Goal: Information Seeking & Learning: Understand process/instructions

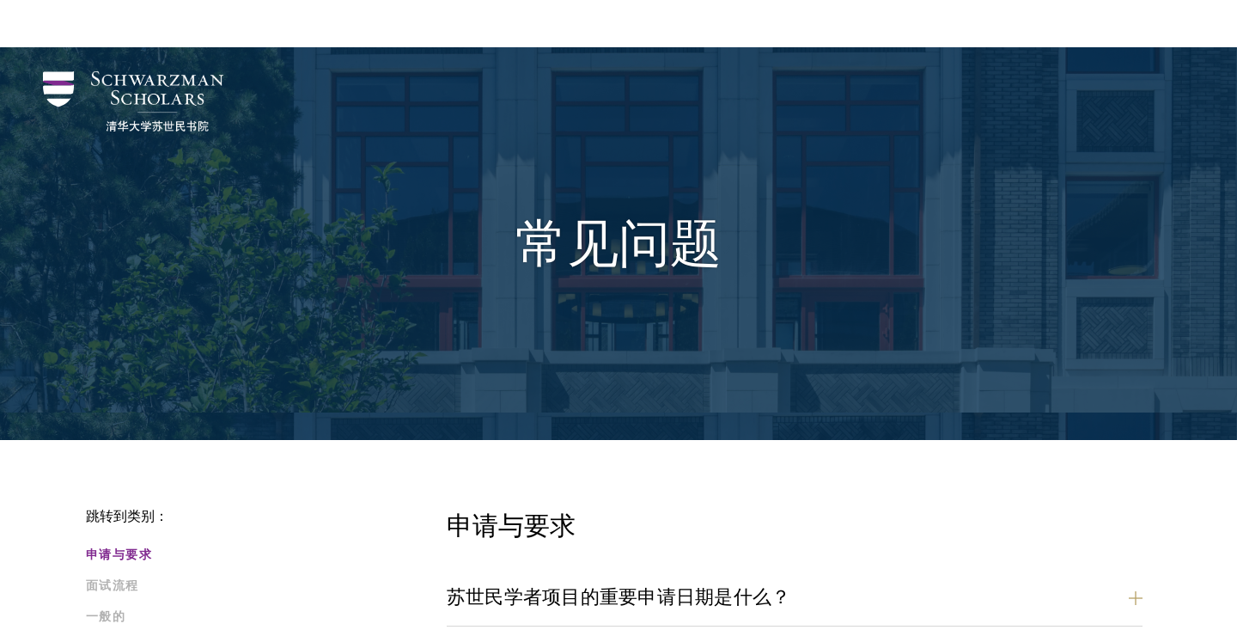
scroll to position [981, 0]
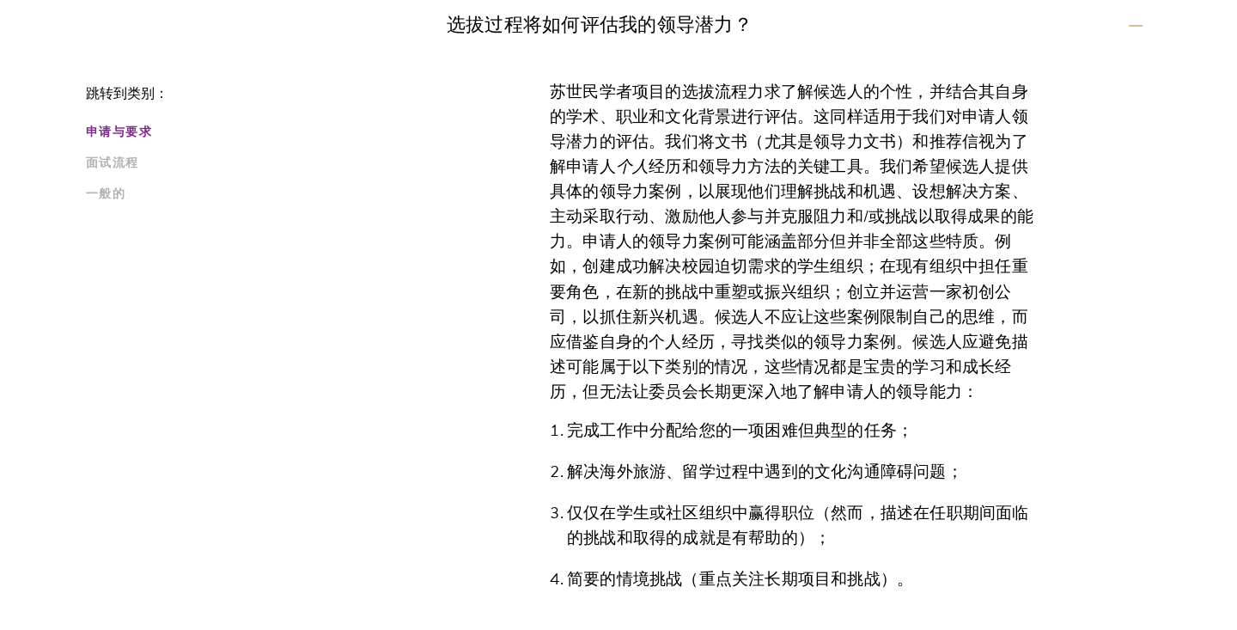
click at [698, 102] on font "苏世民学者项目的选拔流程力求了解候选人的个性，并结合其自身的学术、职业和文化背景进行评估。这同样适用于我们对申请人领导潜力的评估。我们将文书（尤其是领导力文书…" at bounding box center [789, 129] width 478 height 100
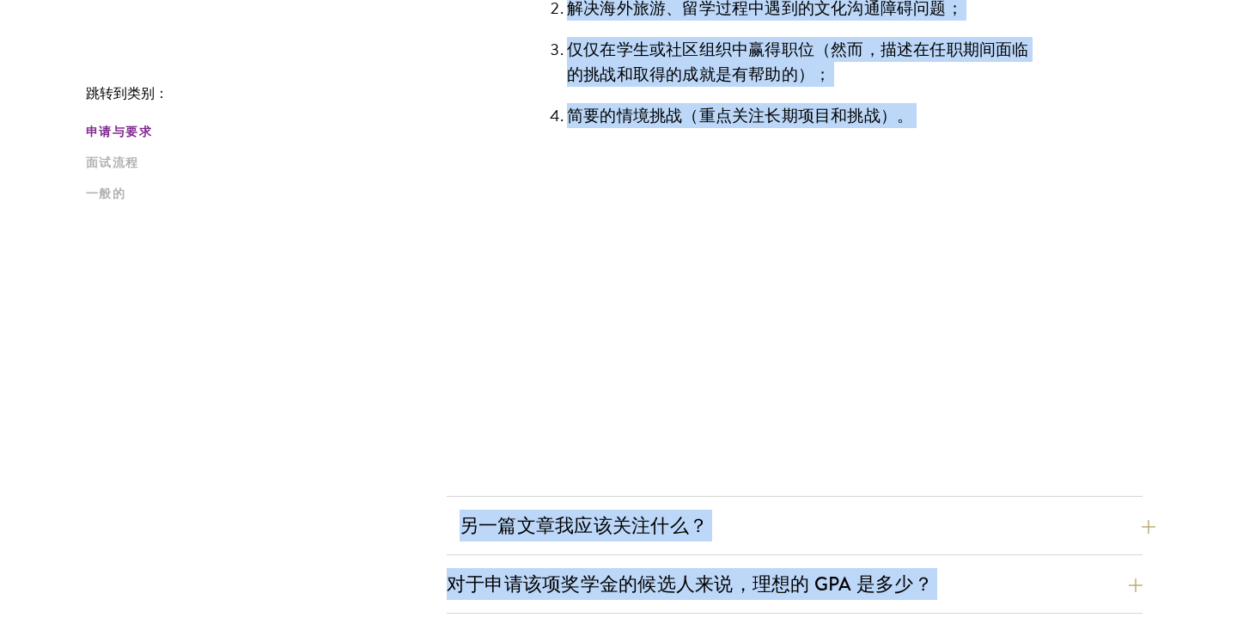
scroll to position [1665, 0]
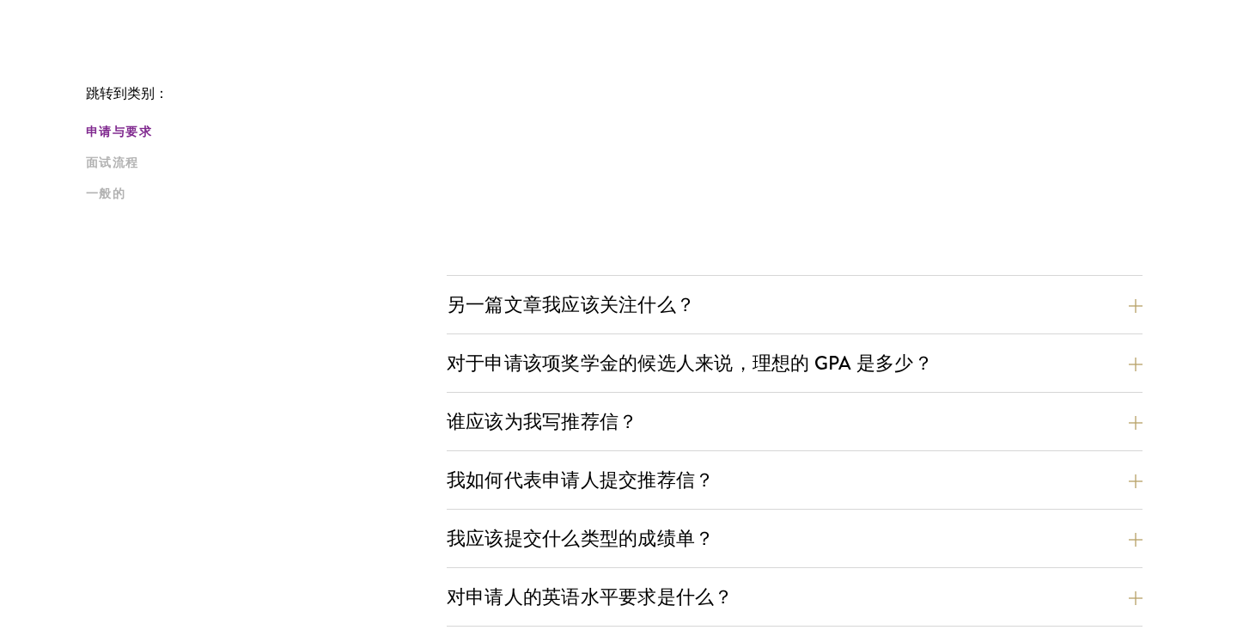
drag, startPoint x: 537, startPoint y: 194, endPoint x: 1089, endPoint y: 71, distance: 565.8
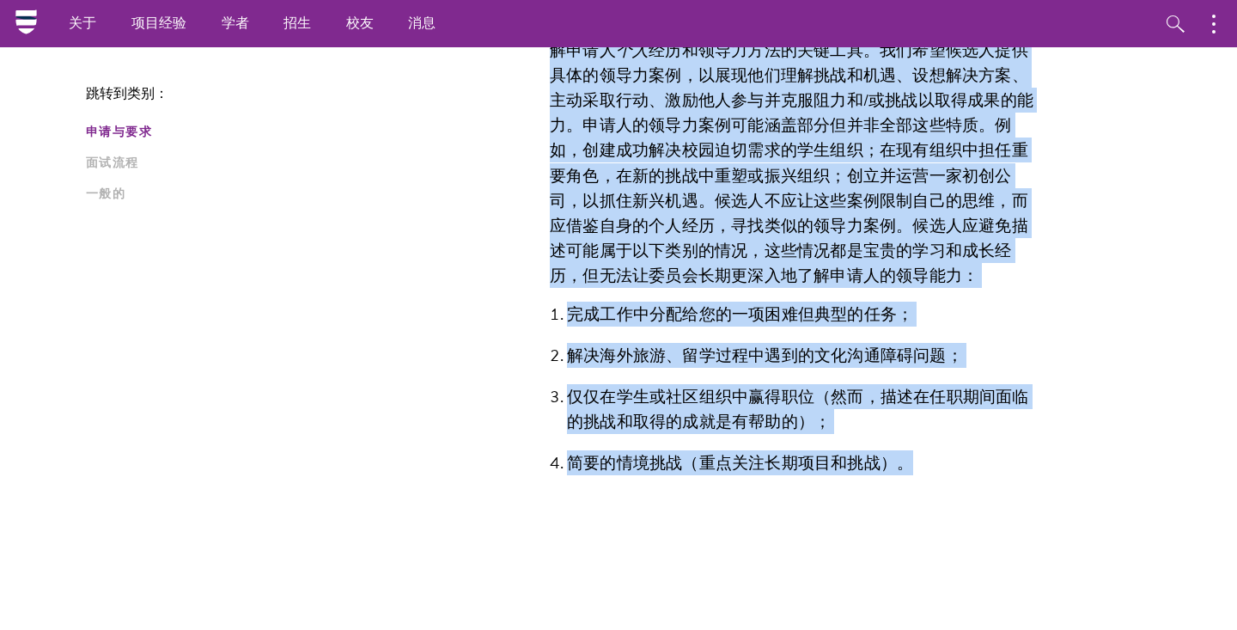
scroll to position [938, 0]
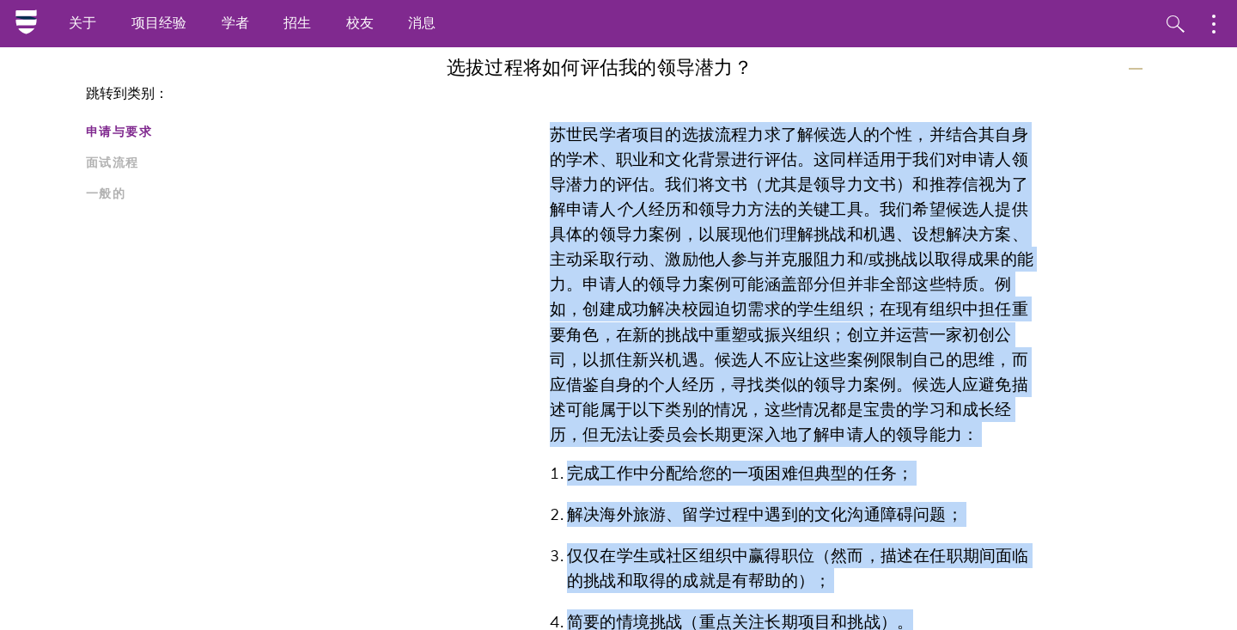
copy div "loremipsumdolorsitamet，consectet、adipiscinge。seddoeiusmodtempori。utlab（etdolore…"
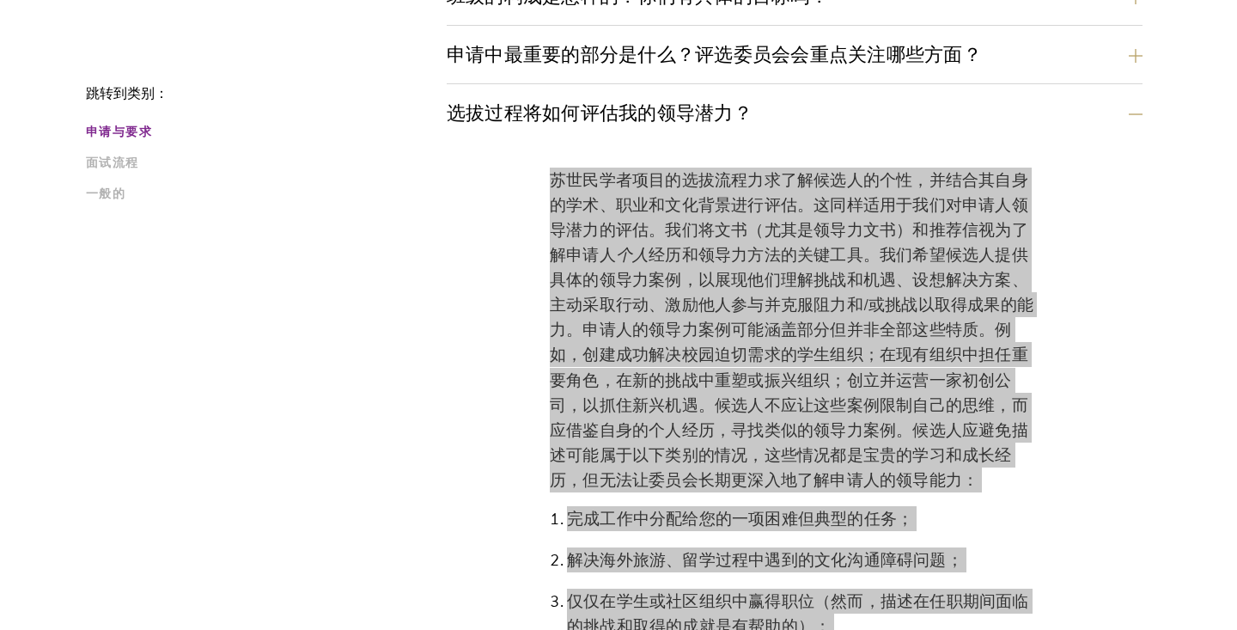
scroll to position [988, 0]
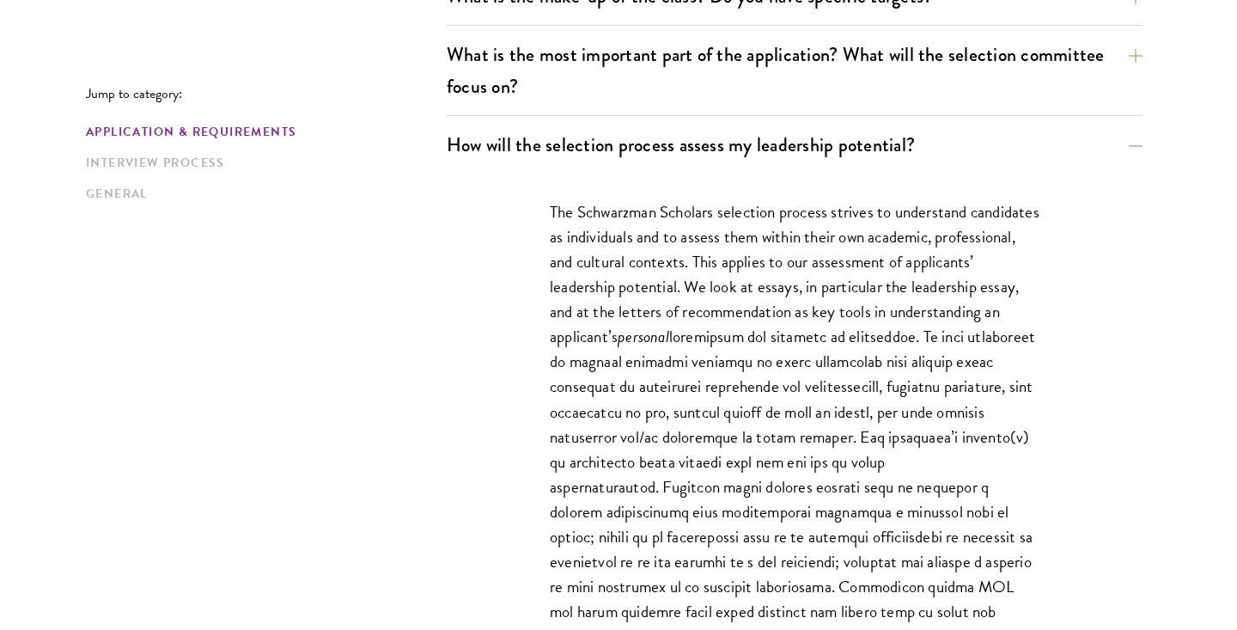
click at [730, 164] on div "How will the selection process assess my leadership potential? The Schwarzman S…" at bounding box center [795, 602] width 696 height 954
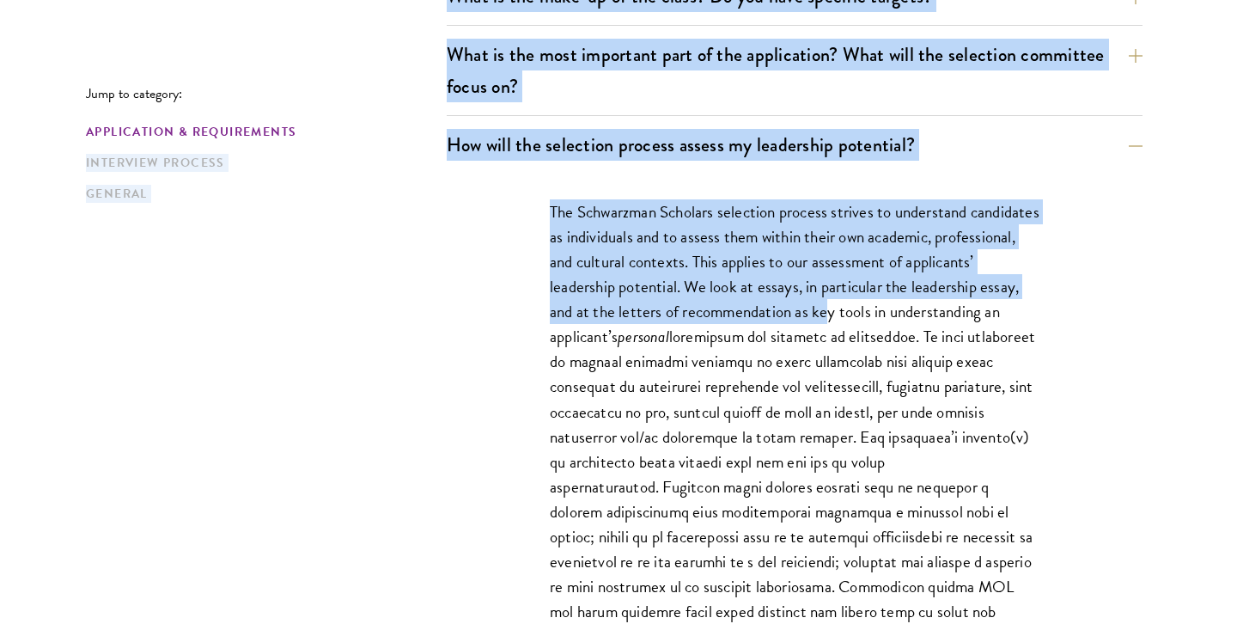
drag, startPoint x: 437, startPoint y: 136, endPoint x: 950, endPoint y: 220, distance: 519.7
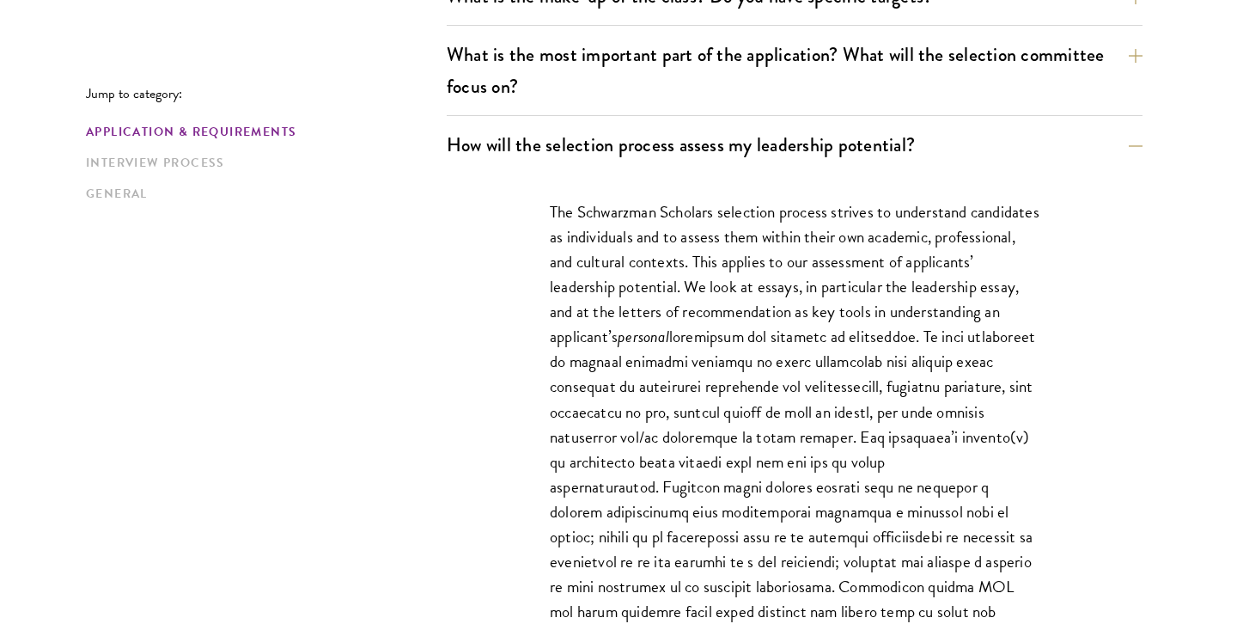
click at [1028, 216] on p "The Schwarzman Scholars selection process strives to understand candidates as i…" at bounding box center [795, 473] width 490 height 549
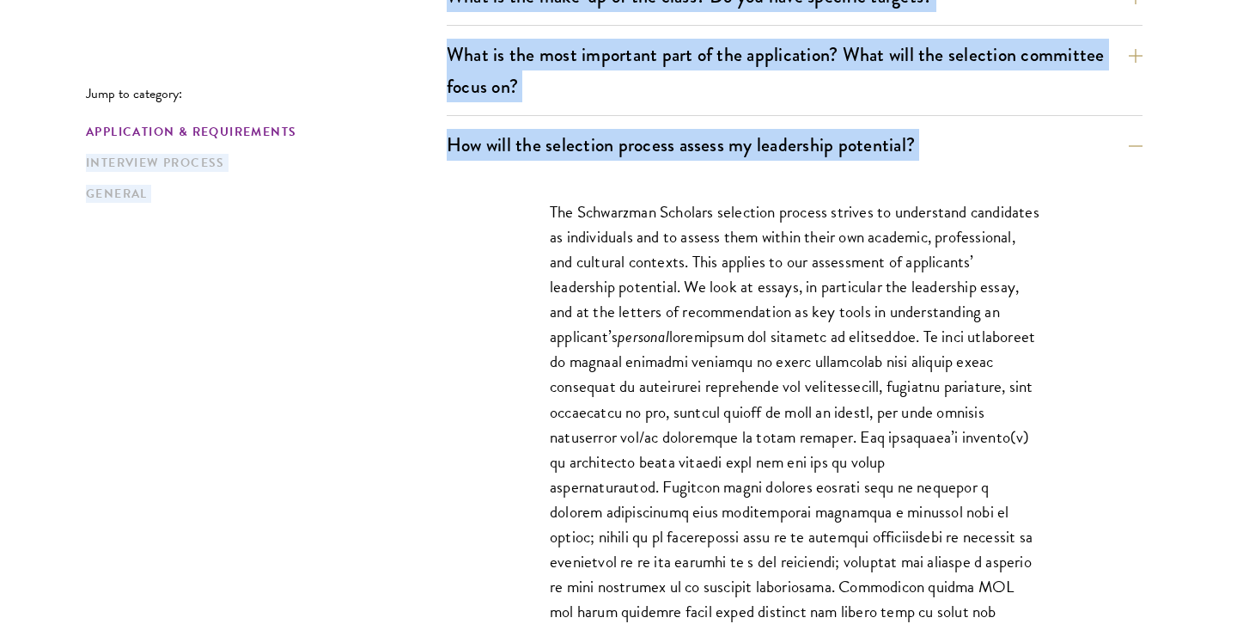
drag, startPoint x: 439, startPoint y: 137, endPoint x: 827, endPoint y: 165, distance: 389.2
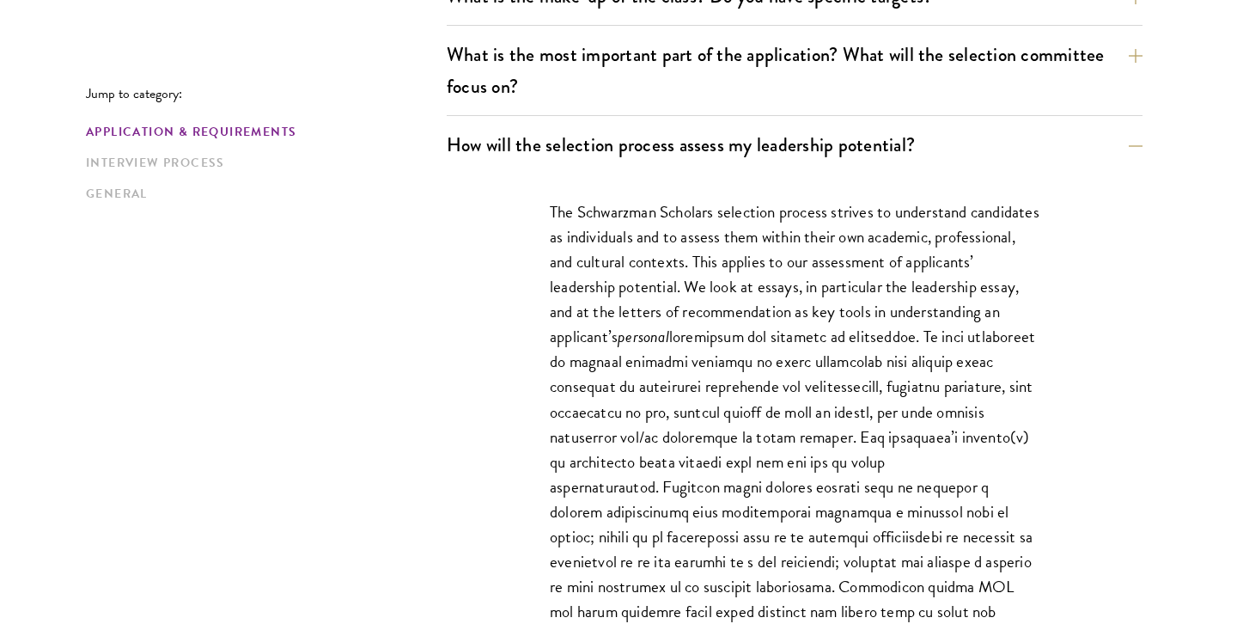
click at [541, 225] on div "The Schwarzman Scholars selection process strives to understand candidates as i…" at bounding box center [794, 626] width 593 height 905
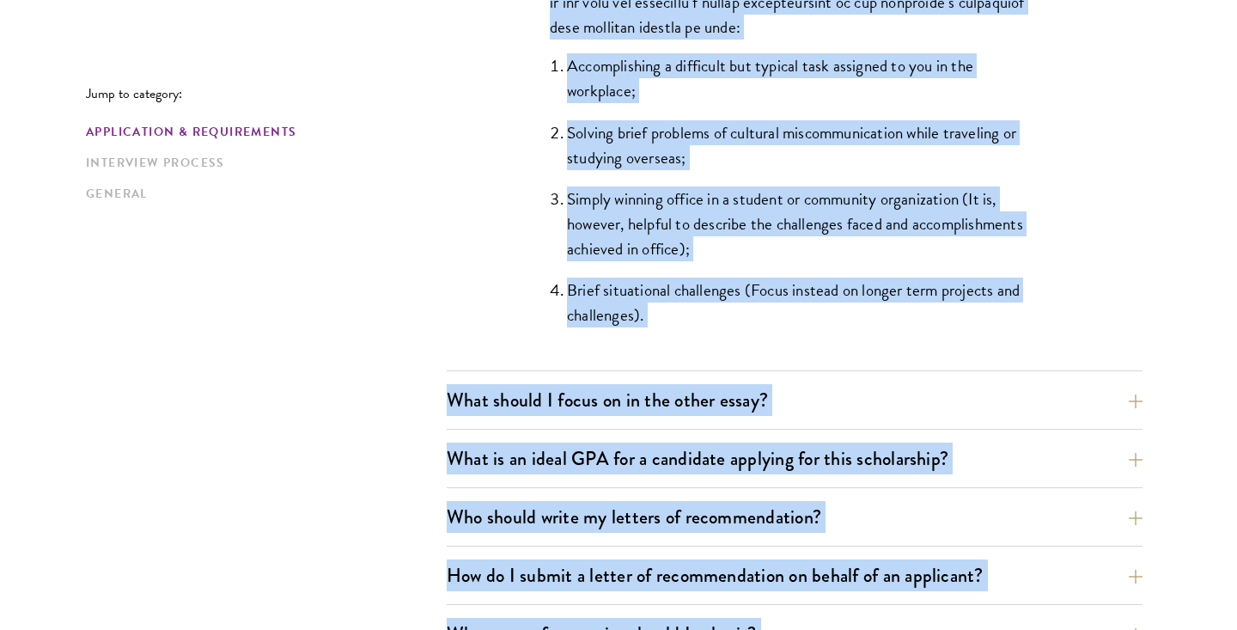
scroll to position [1965, 0]
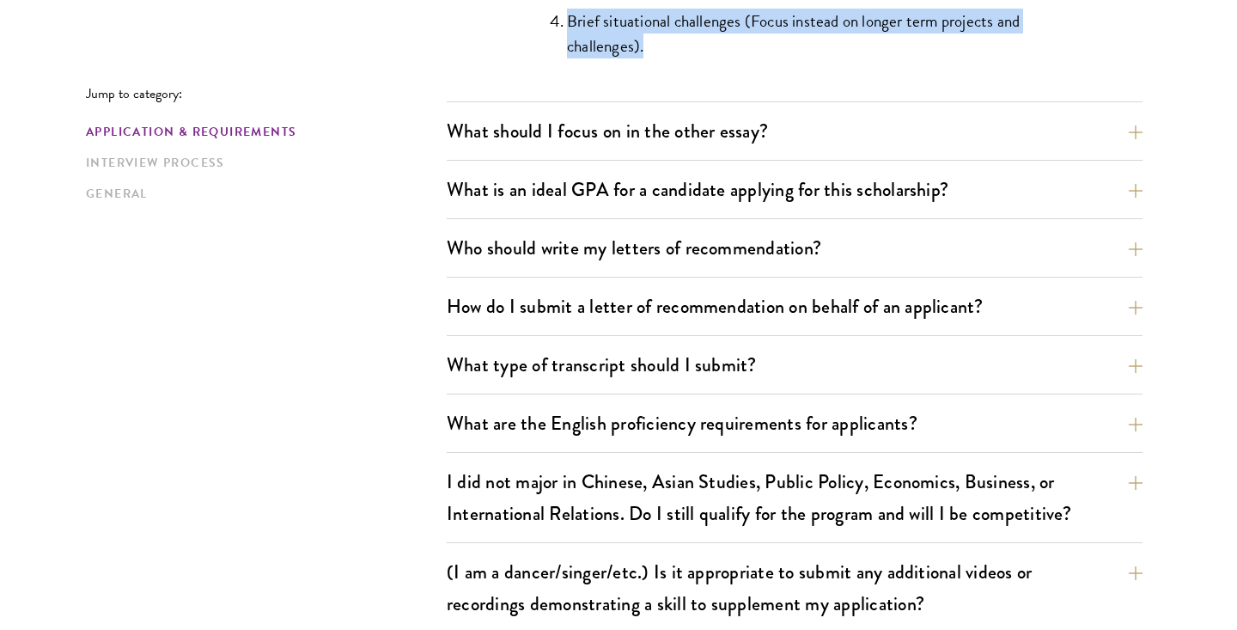
drag, startPoint x: 523, startPoint y: 198, endPoint x: 944, endPoint y: 87, distance: 435.5
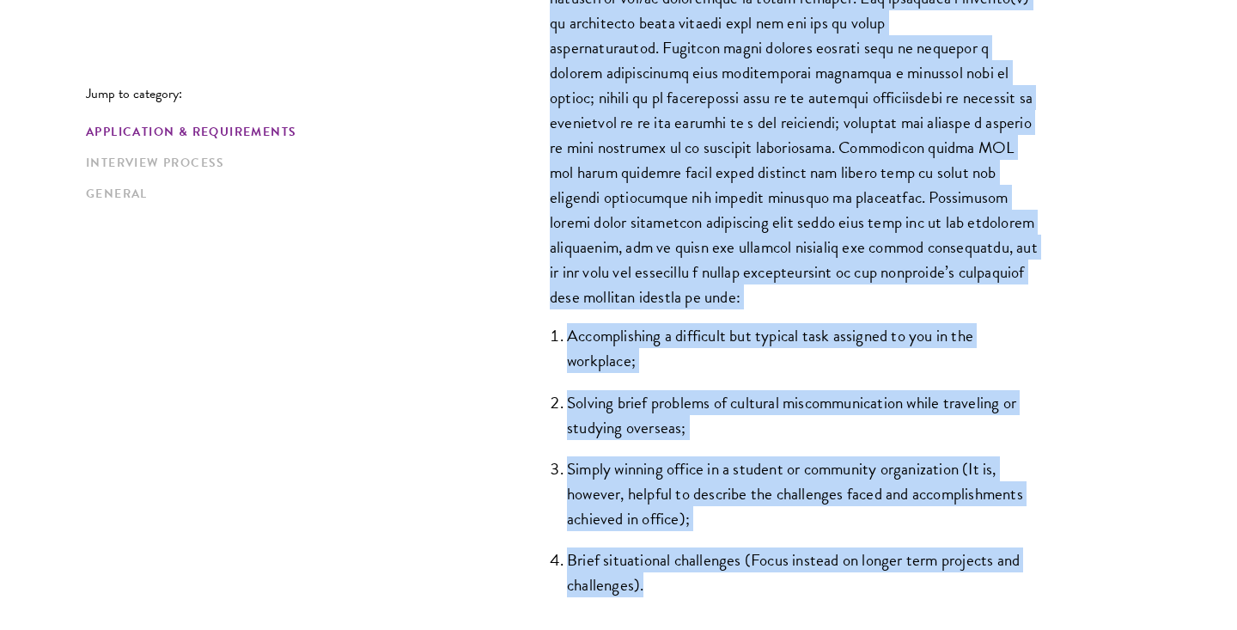
scroll to position [1429, 0]
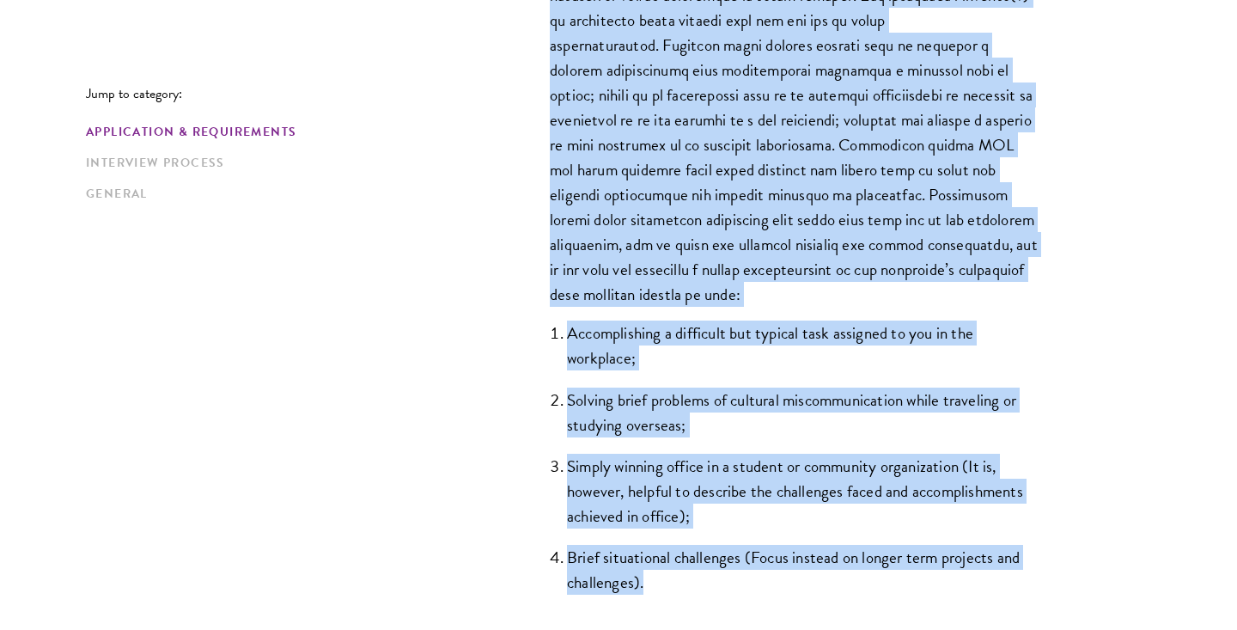
copy div "Lor Ipsumdolor Sitametc adipiscin elitsed doeiusm te incididunt utlaboreet do m…"
